Goal: Check status

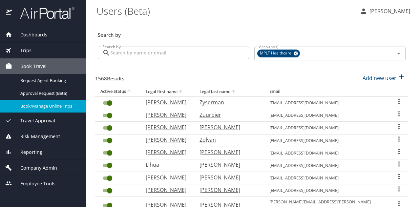
click at [42, 52] on div "Trips" at bounding box center [42, 50] width 75 height 7
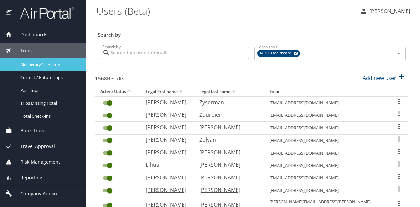
click at [43, 62] on span "Airtinerary® Lookup" at bounding box center [49, 65] width 58 height 6
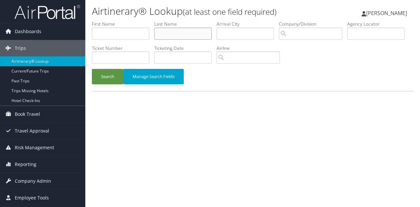
click at [187, 36] on input "text" at bounding box center [182, 34] width 57 height 12
type input "misra"
click at [101, 77] on button "Search" at bounding box center [107, 76] width 31 height 15
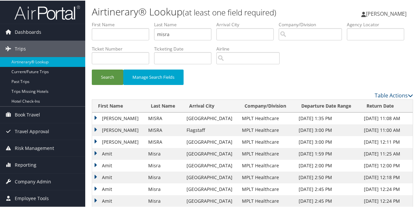
click at [98, 118] on td "[PERSON_NAME]" at bounding box center [118, 118] width 53 height 12
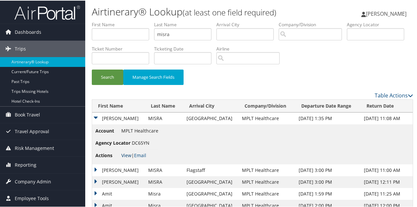
click at [128, 155] on link "View" at bounding box center [126, 154] width 10 height 6
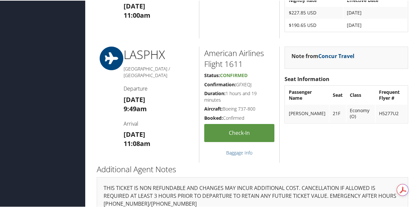
scroll to position [781, 0]
